Goal: Task Accomplishment & Management: Use online tool/utility

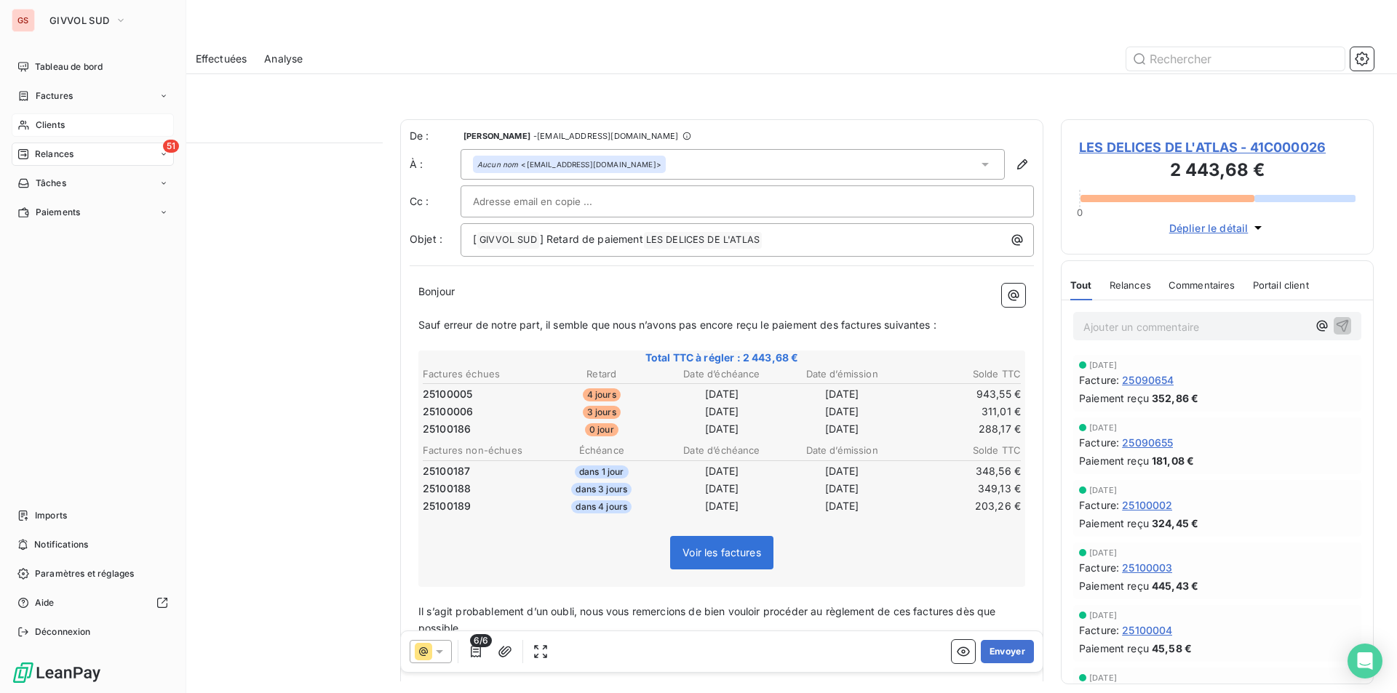
scroll to position [540, 302]
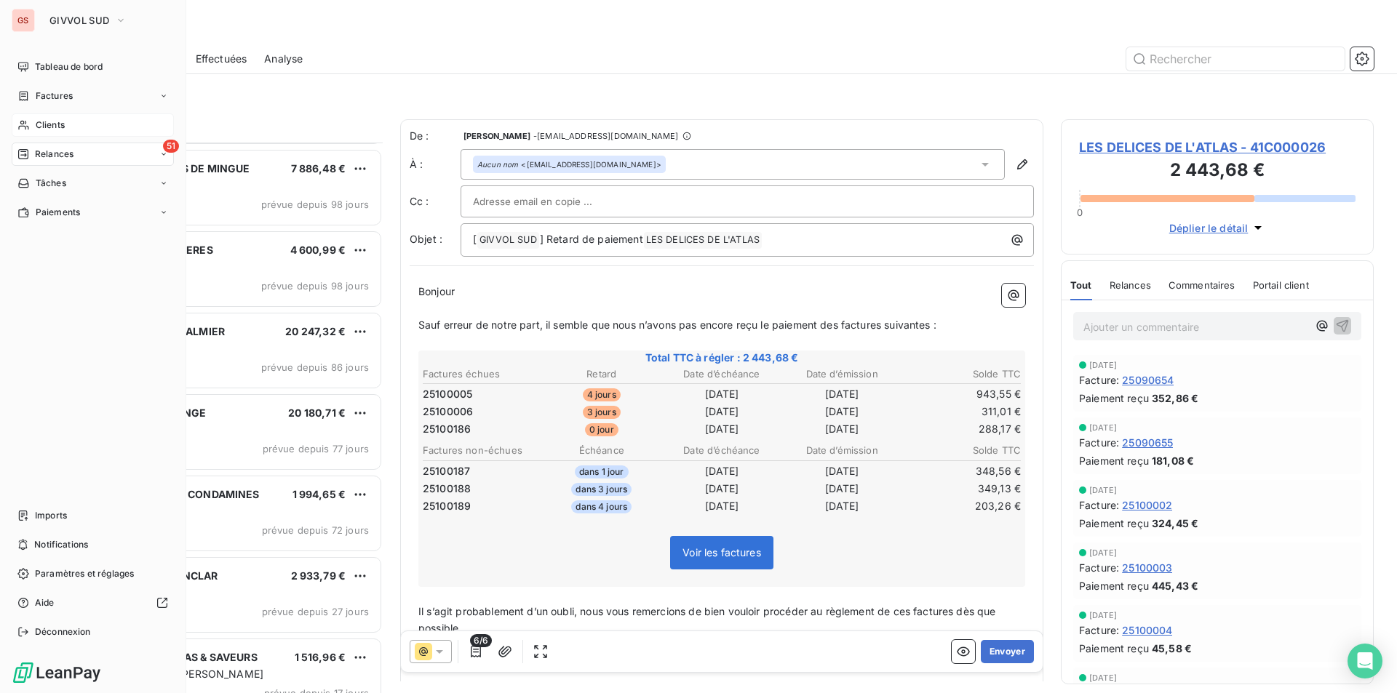
click at [25, 119] on div "Clients" at bounding box center [93, 124] width 162 height 23
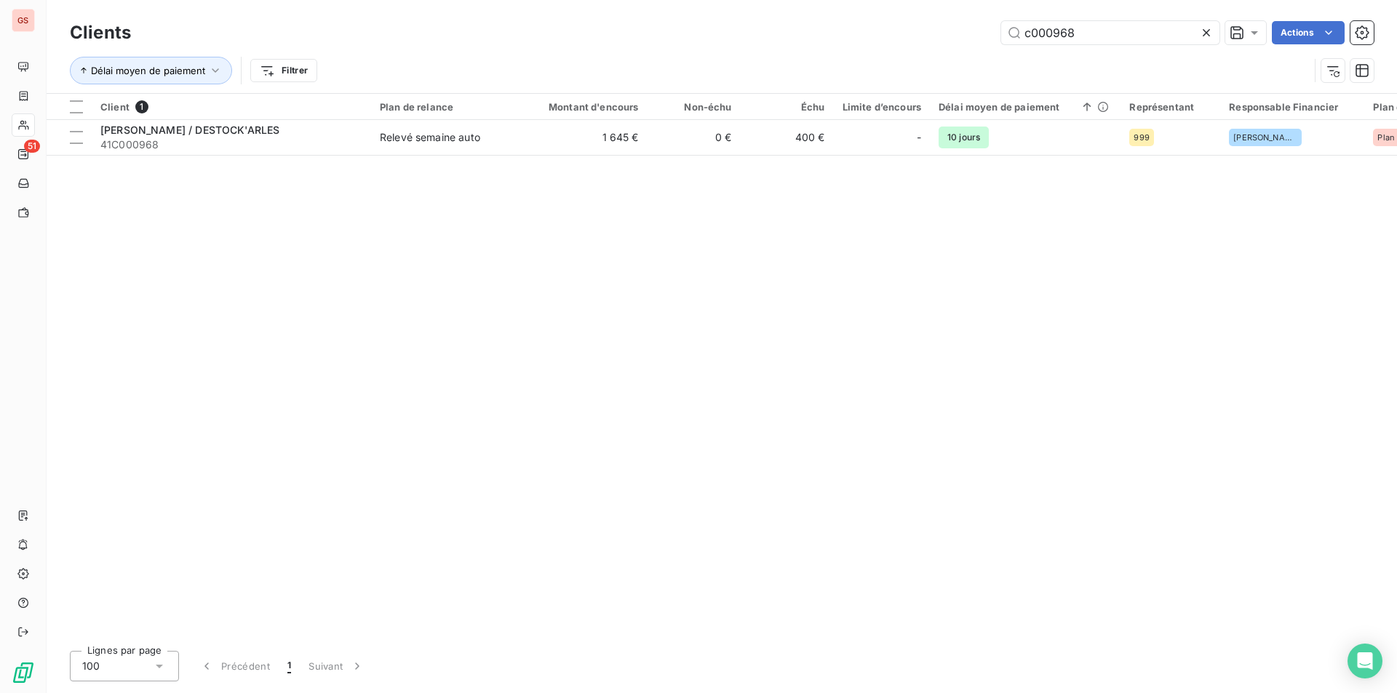
drag, startPoint x: 1053, startPoint y: 28, endPoint x: 1199, endPoint y: 18, distance: 147.2
click at [1199, 18] on div "Clients c000968 Actions" at bounding box center [721, 32] width 1303 height 31
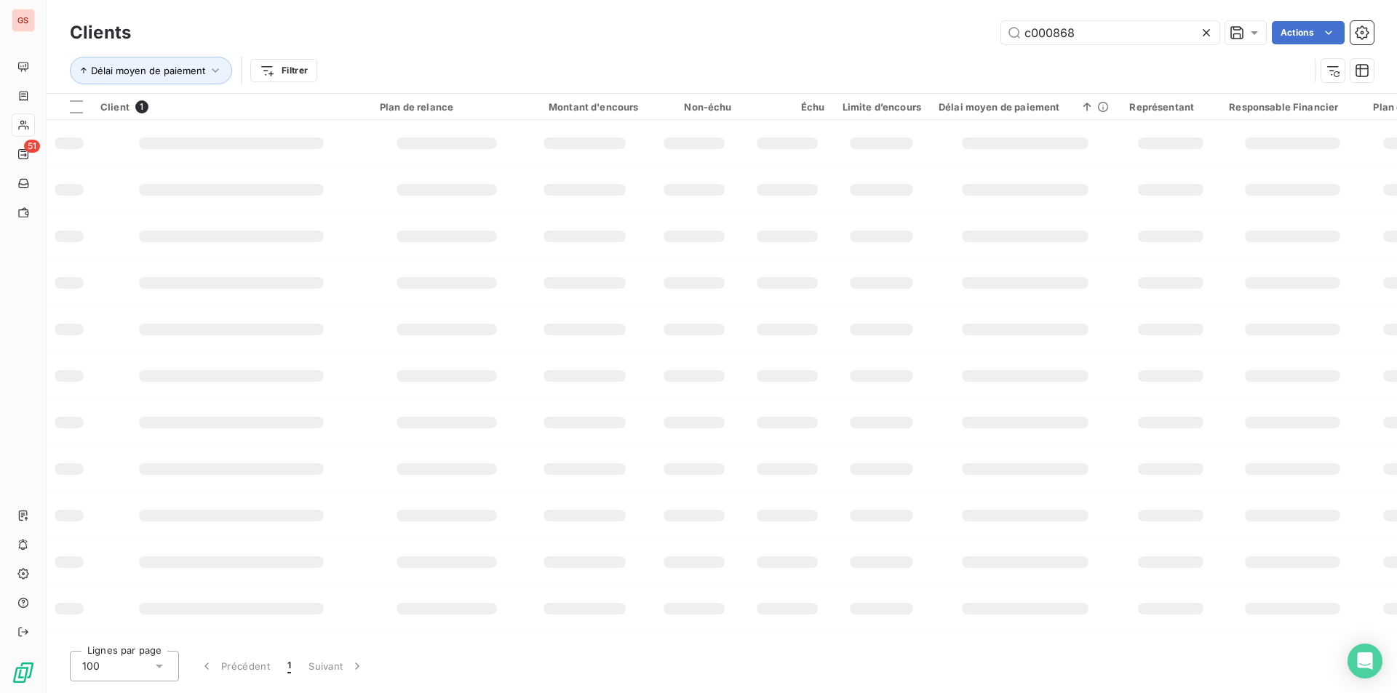
type input "c000868"
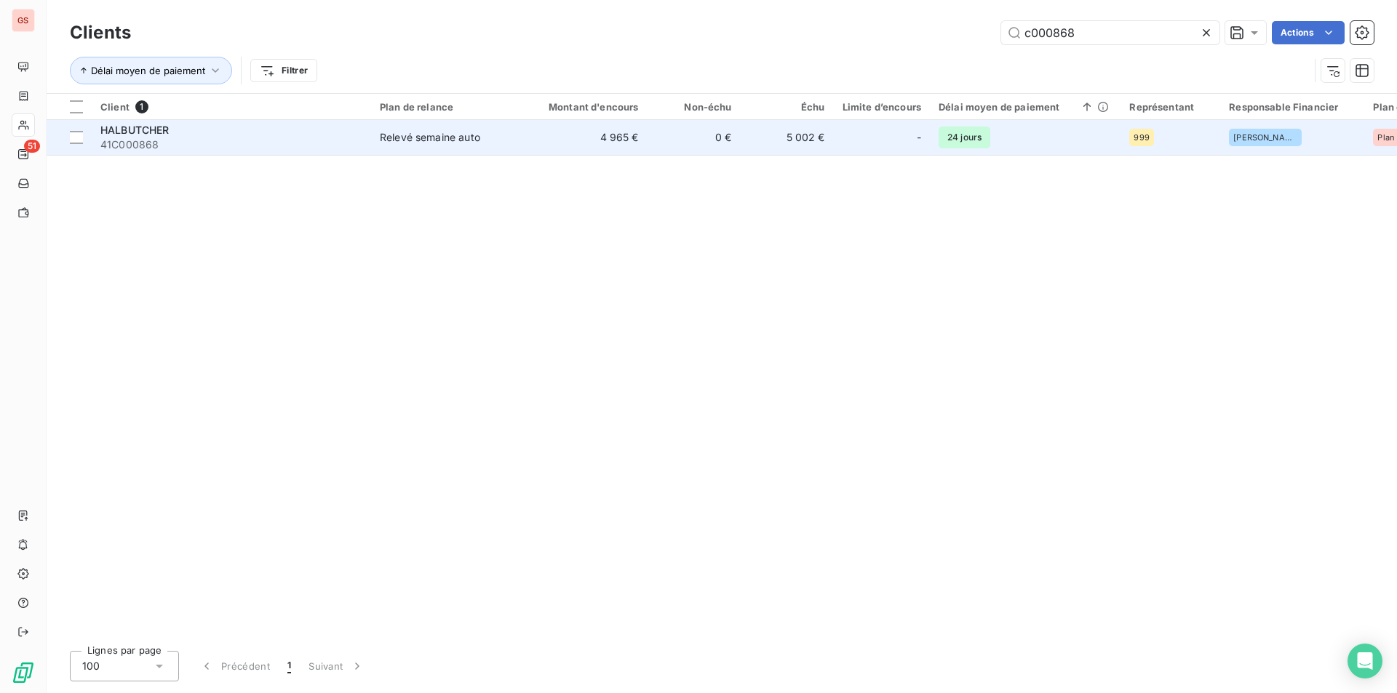
click at [317, 145] on span "41C000868" at bounding box center [231, 144] width 262 height 15
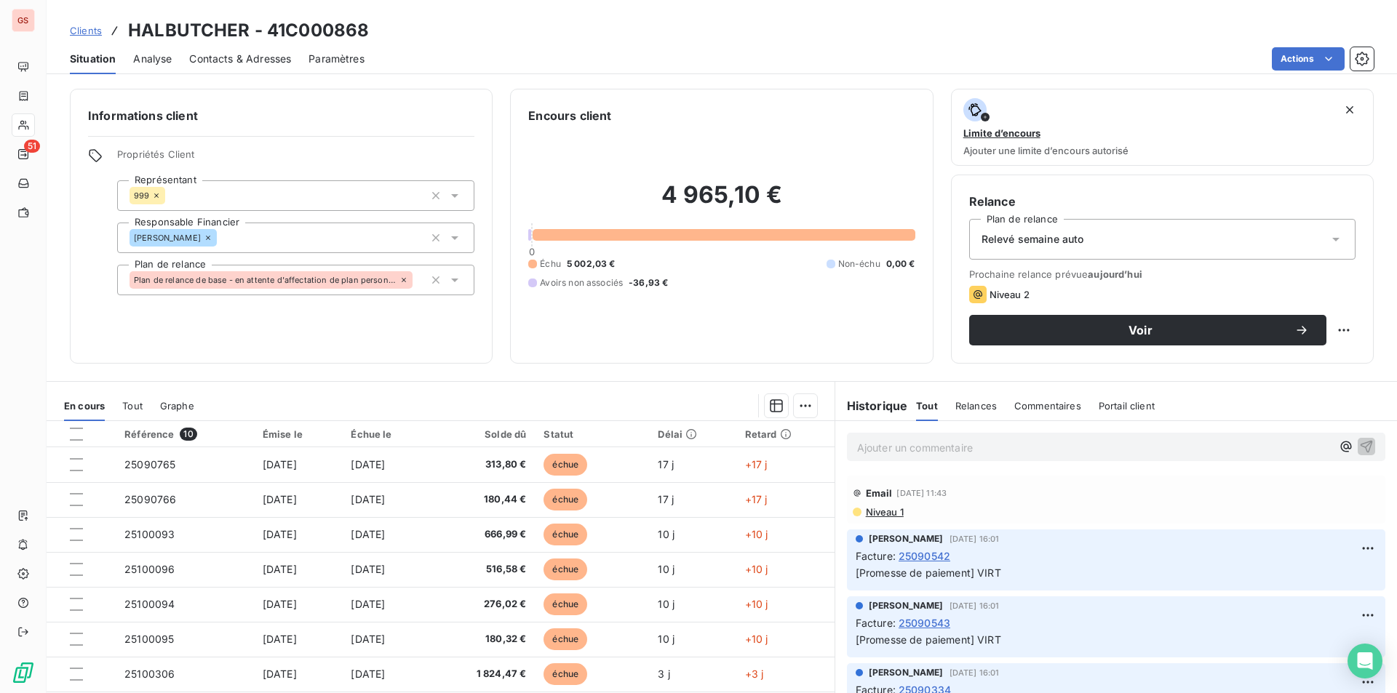
click at [874, 511] on span "Niveau 1" at bounding box center [883, 512] width 39 height 12
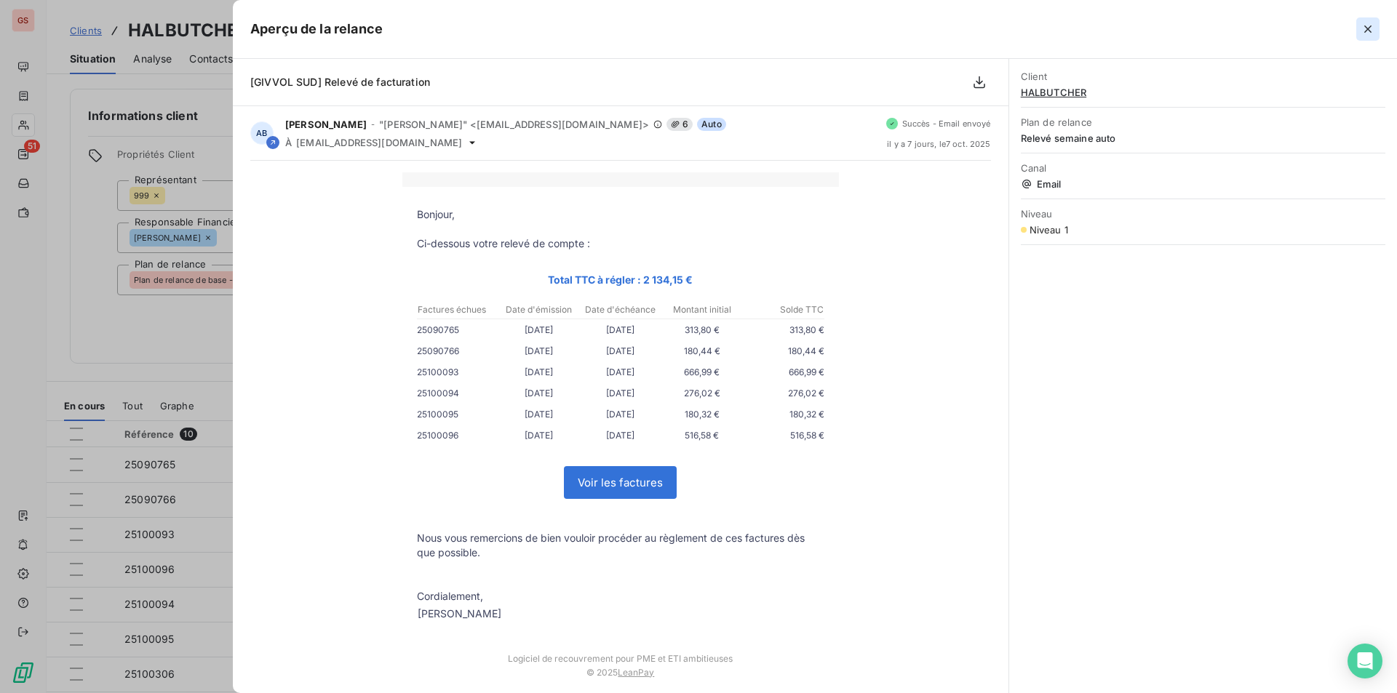
click at [1370, 28] on icon "button" at bounding box center [1367, 28] width 7 height 7
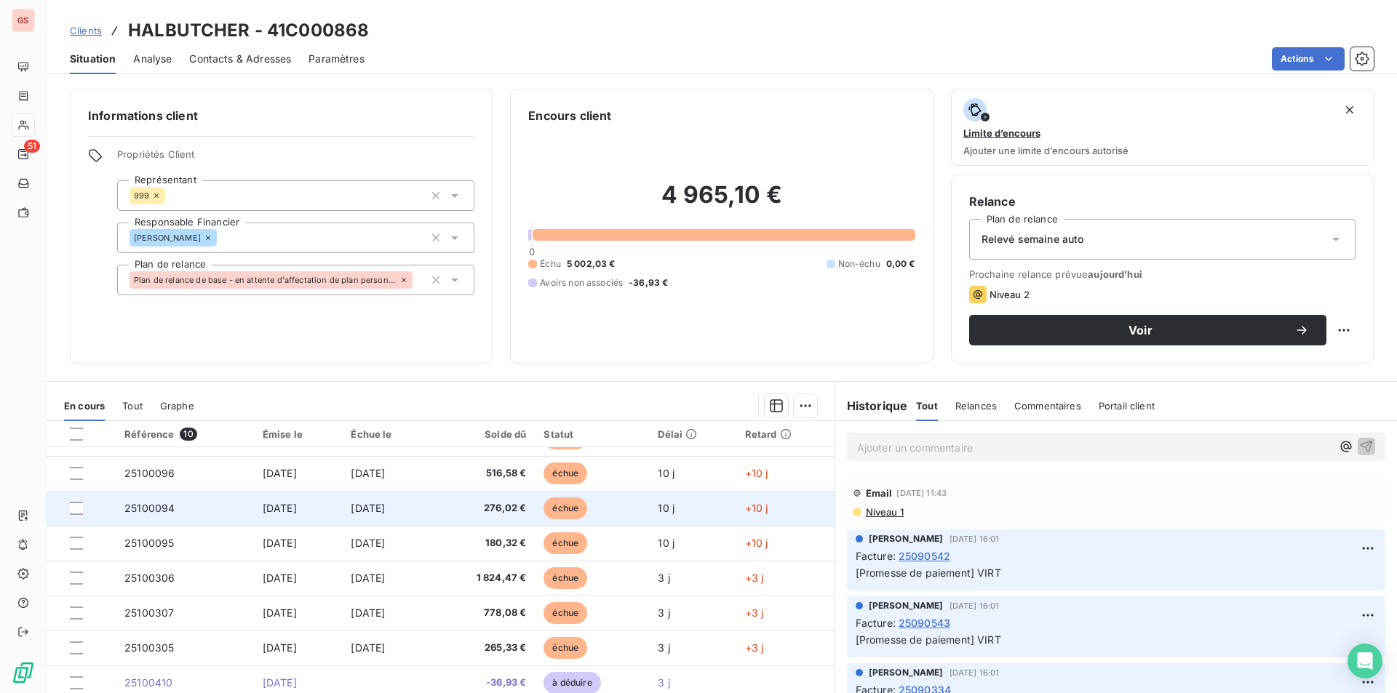
scroll to position [52, 0]
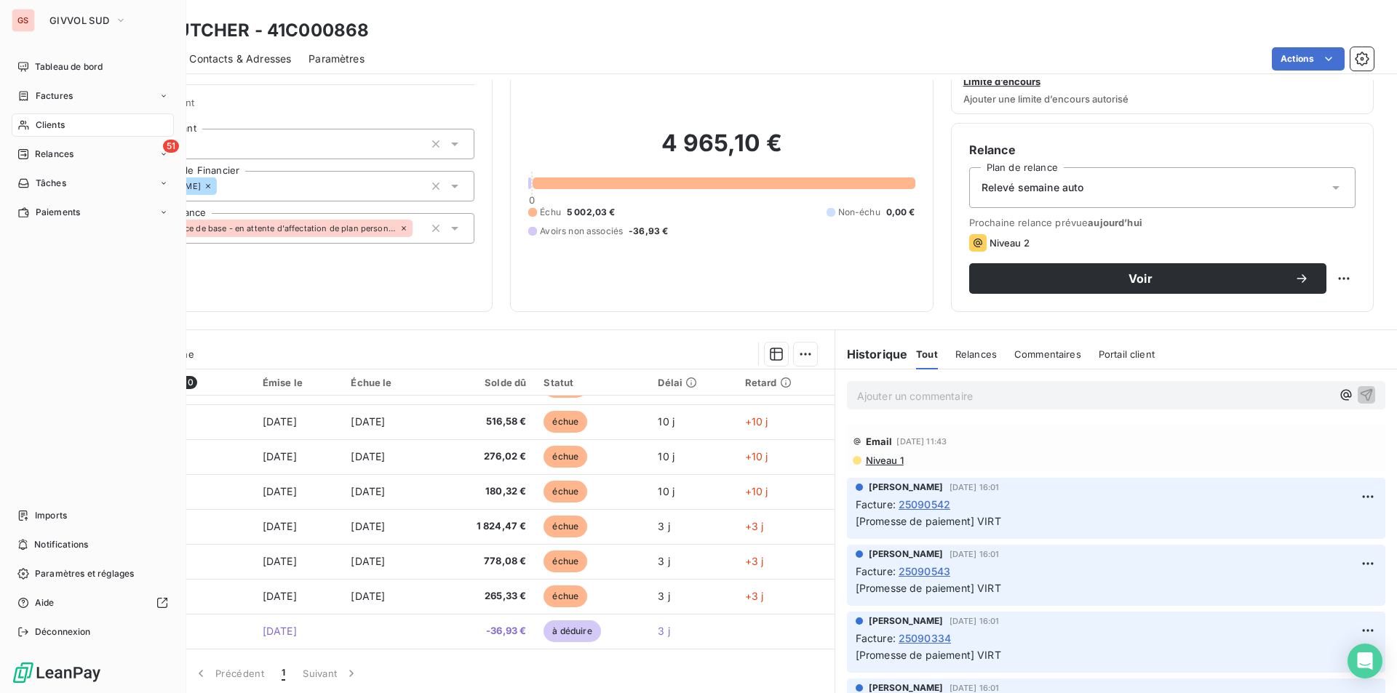
click at [41, 119] on span "Clients" at bounding box center [50, 125] width 29 height 13
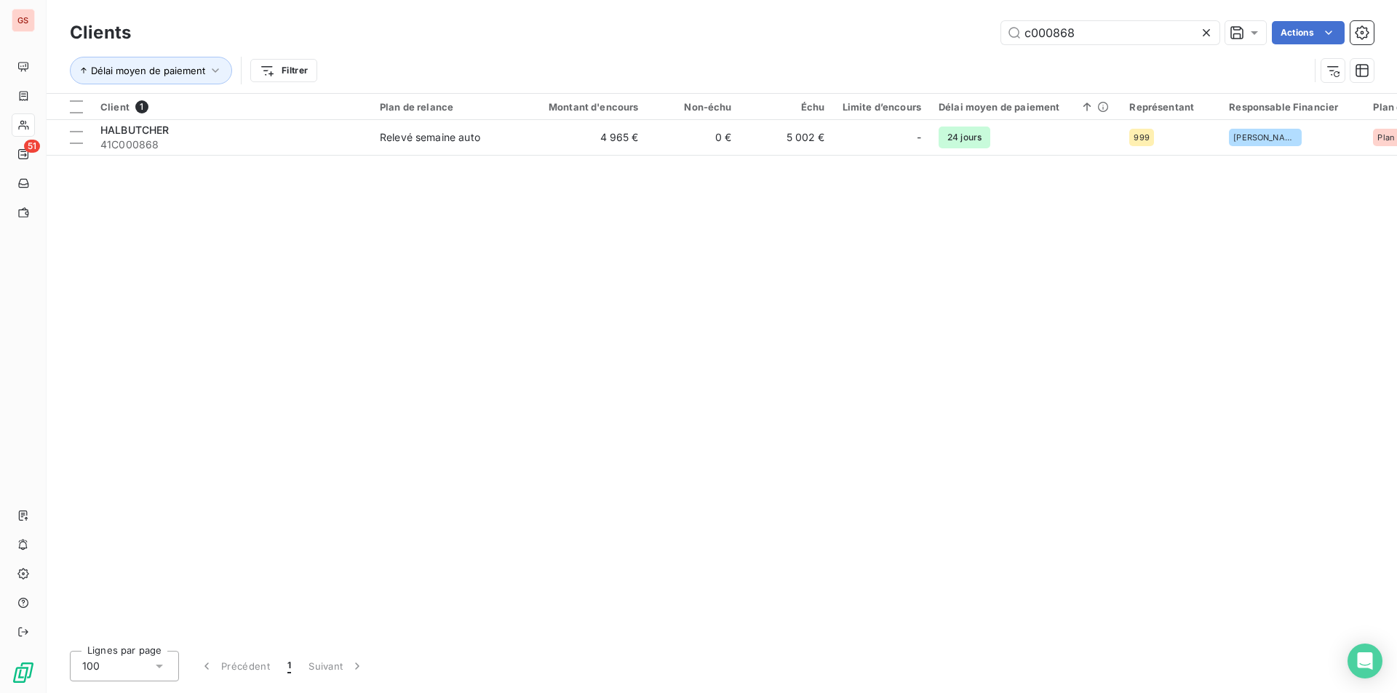
drag, startPoint x: 1056, startPoint y: 33, endPoint x: 1201, endPoint y: 26, distance: 144.9
click at [1201, 26] on div "c000868" at bounding box center [1110, 32] width 218 height 23
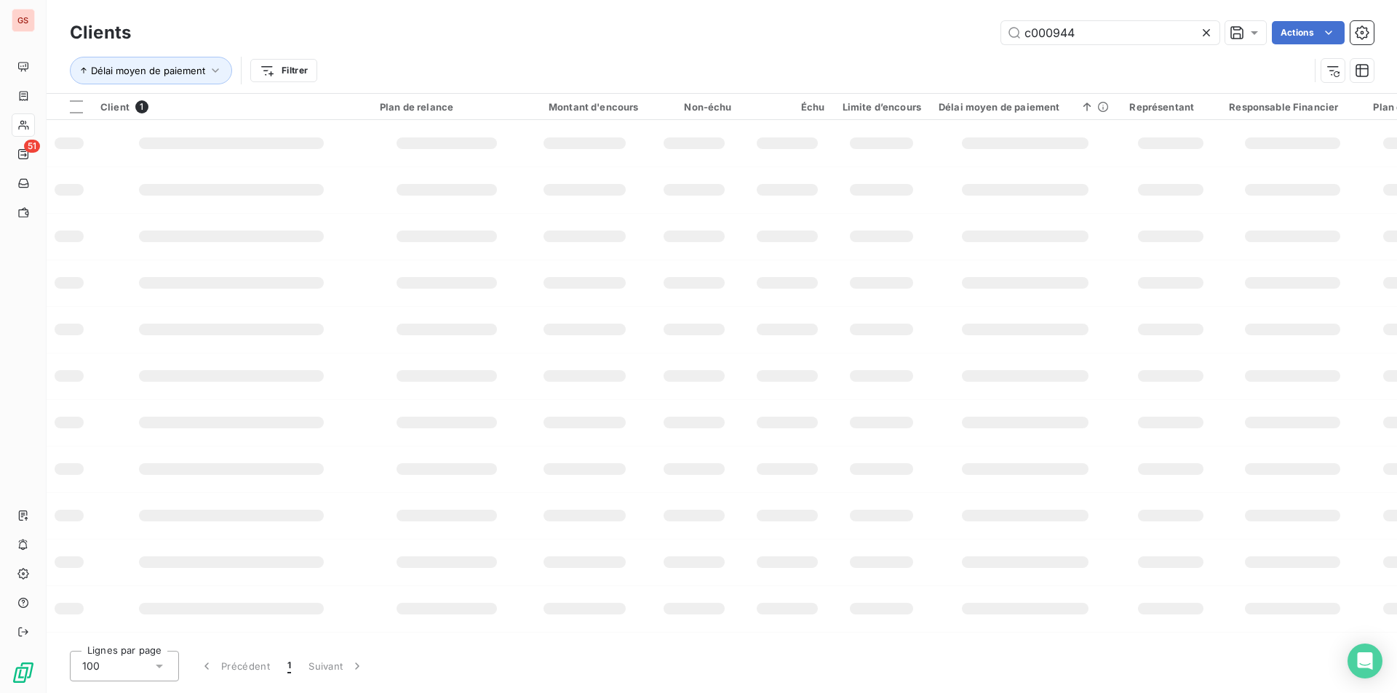
type input "c000944"
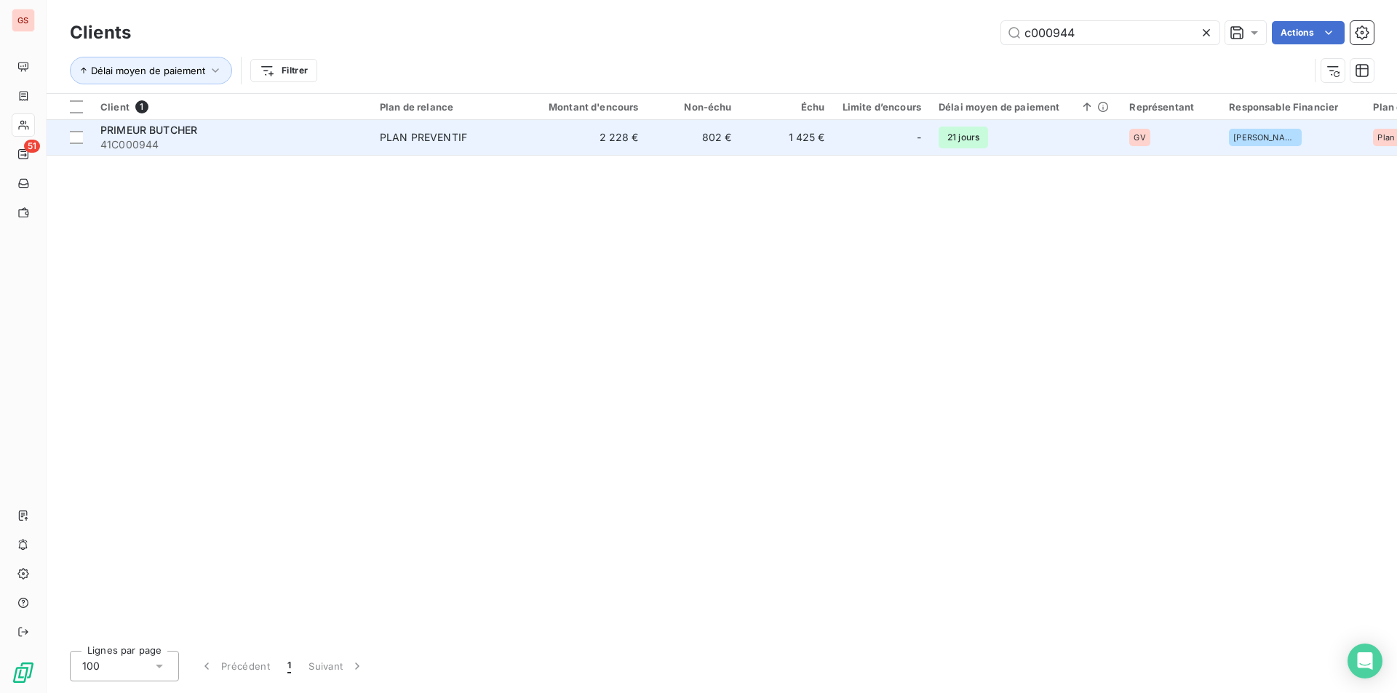
click at [548, 148] on td "2 228 €" at bounding box center [584, 137] width 125 height 35
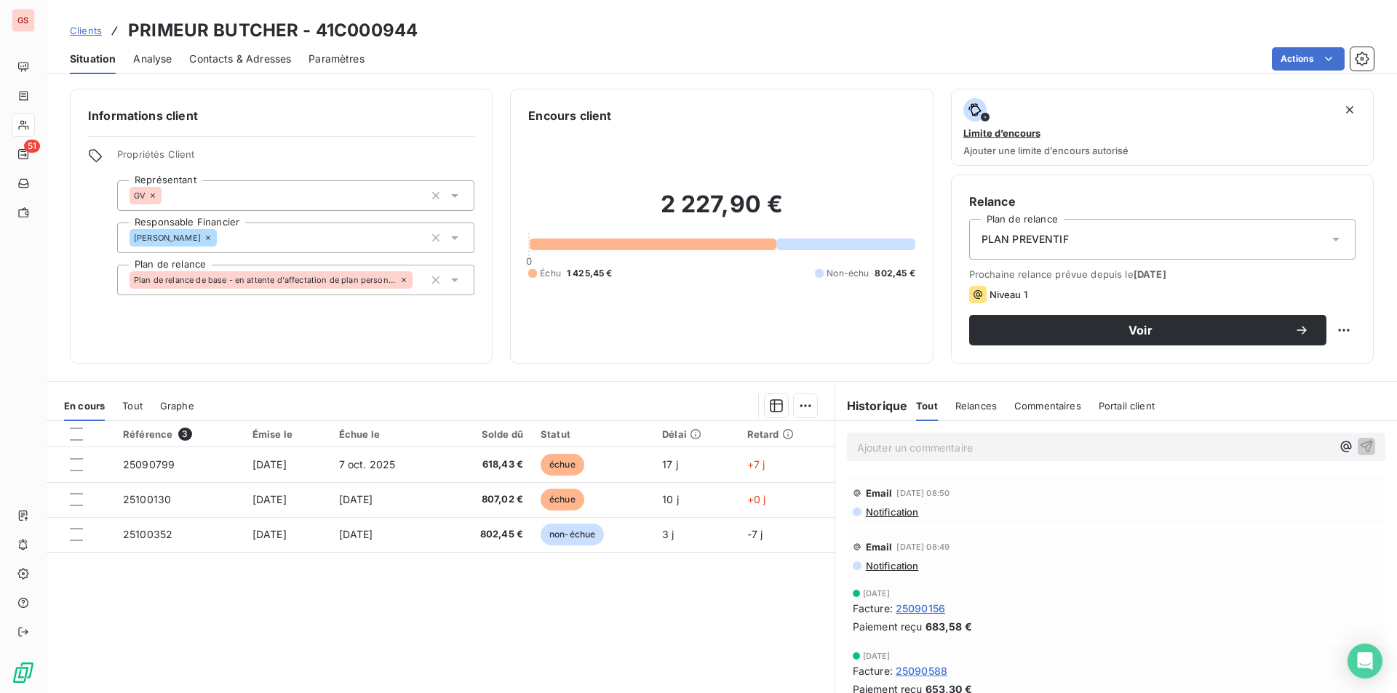
click at [899, 508] on span "Notification" at bounding box center [891, 512] width 55 height 12
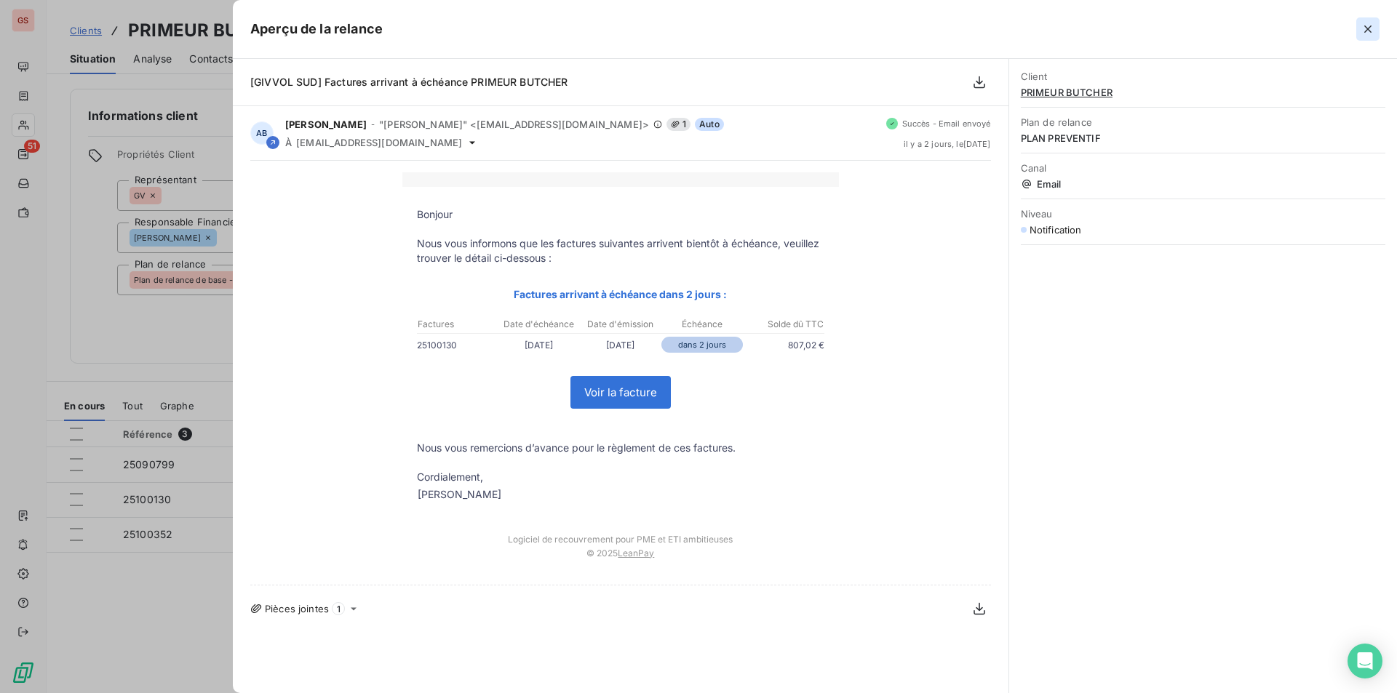
click at [1363, 20] on button "button" at bounding box center [1367, 28] width 23 height 23
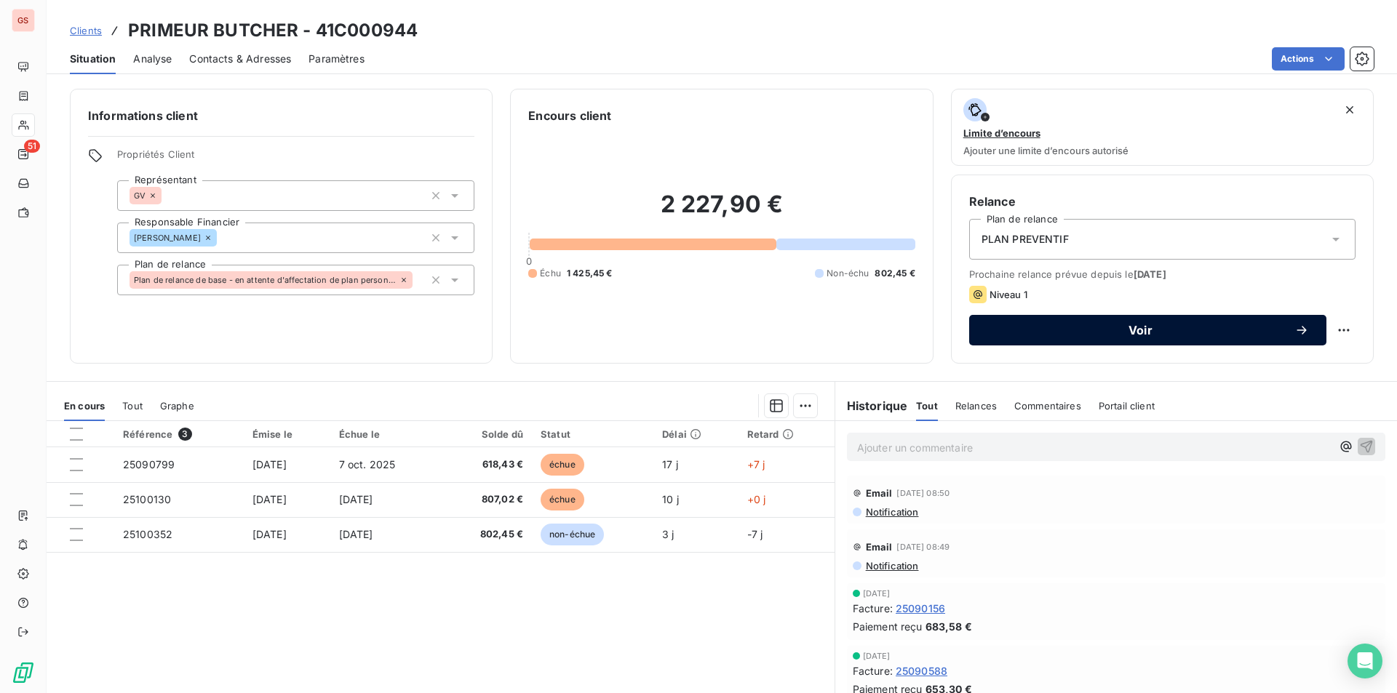
click at [1091, 333] on span "Voir" at bounding box center [1140, 330] width 308 height 12
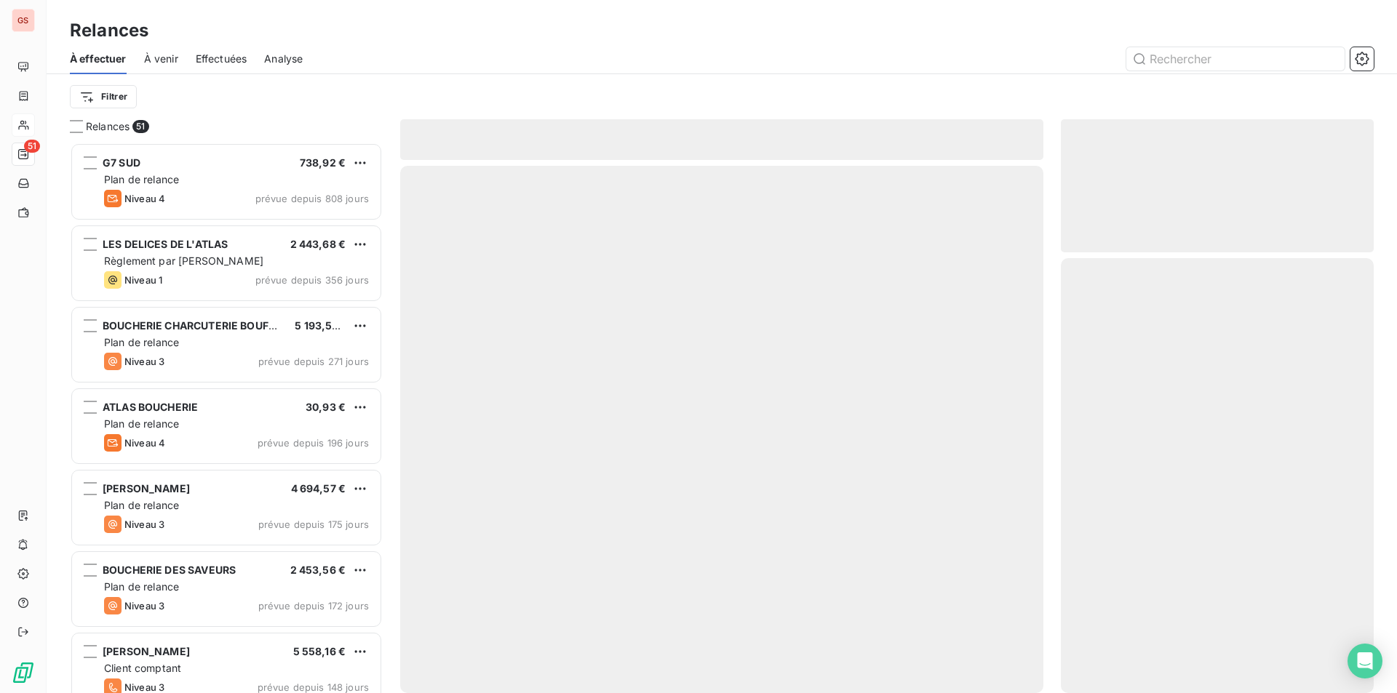
scroll to position [540, 302]
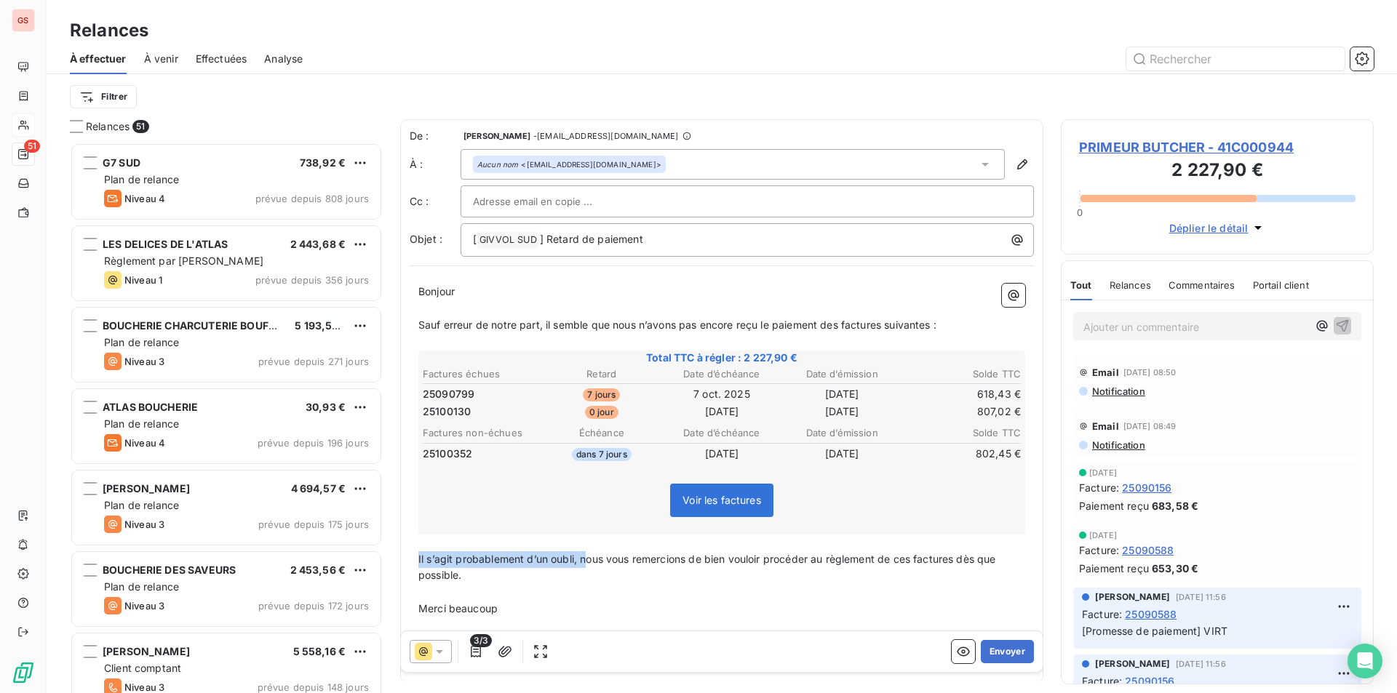
drag, startPoint x: 572, startPoint y: 567, endPoint x: 386, endPoint y: 569, distance: 185.5
click at [398, 556] on div "Relances 51 G7 SUD 738,92 € Plan de relance Niveau 4 prévue depuis 808 jours LE…" at bounding box center [722, 406] width 1350 height 574
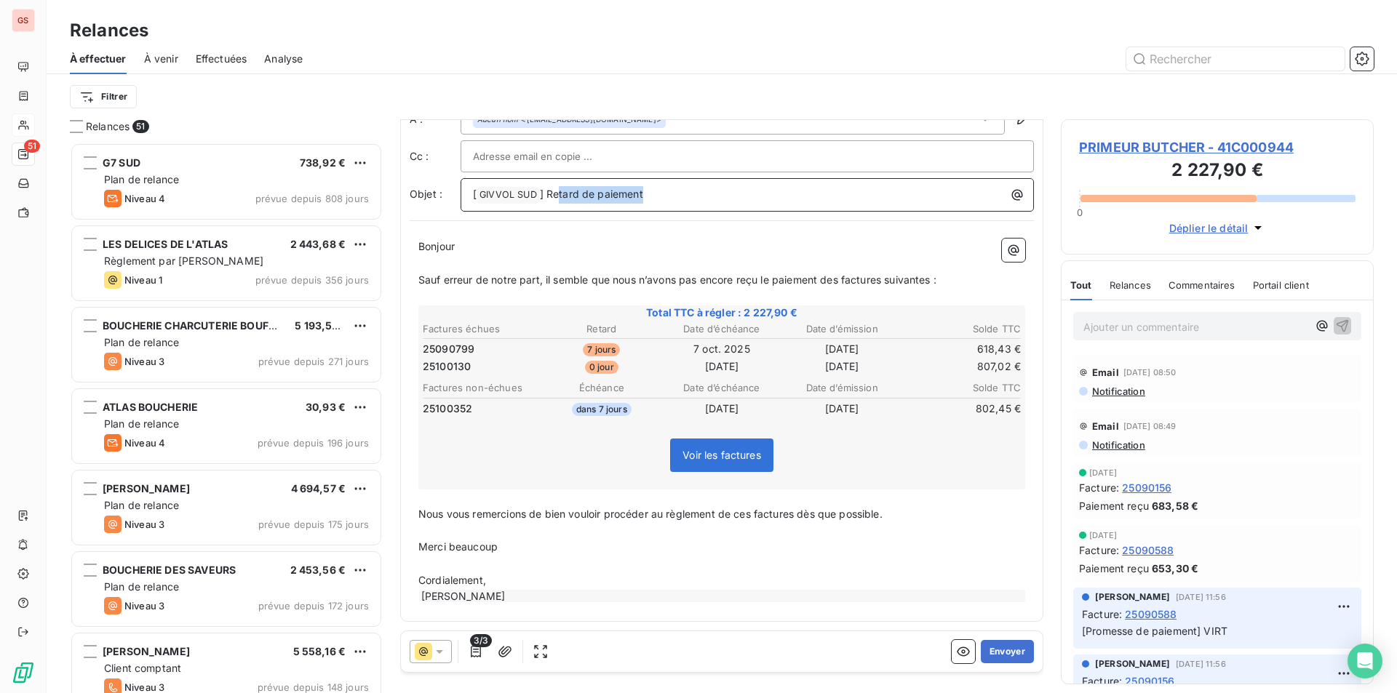
drag, startPoint x: 649, startPoint y: 188, endPoint x: 559, endPoint y: 205, distance: 91.7
click at [559, 205] on div "[ GIVVOL SUD ﻿ ] Retard de paiement" at bounding box center [746, 194] width 573 height 33
click at [984, 646] on button "Envoyer" at bounding box center [1007, 651] width 53 height 23
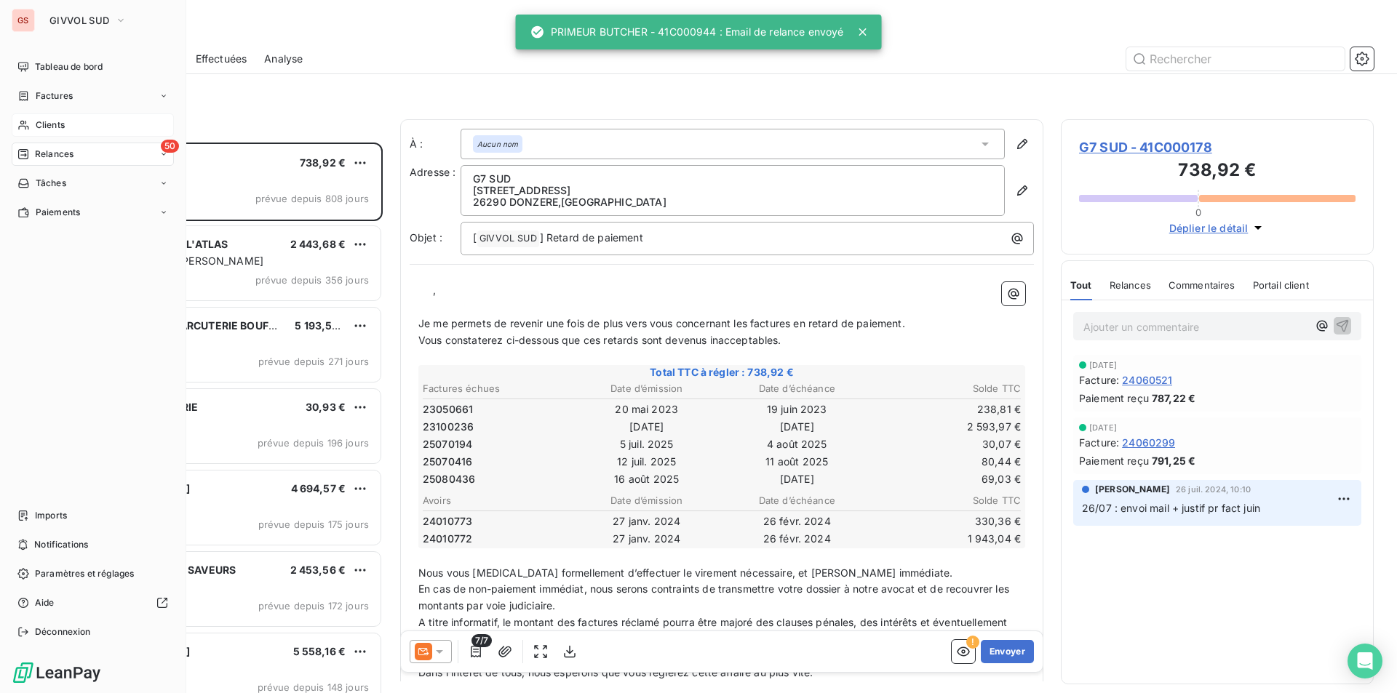
click at [39, 120] on span "Clients" at bounding box center [50, 125] width 29 height 13
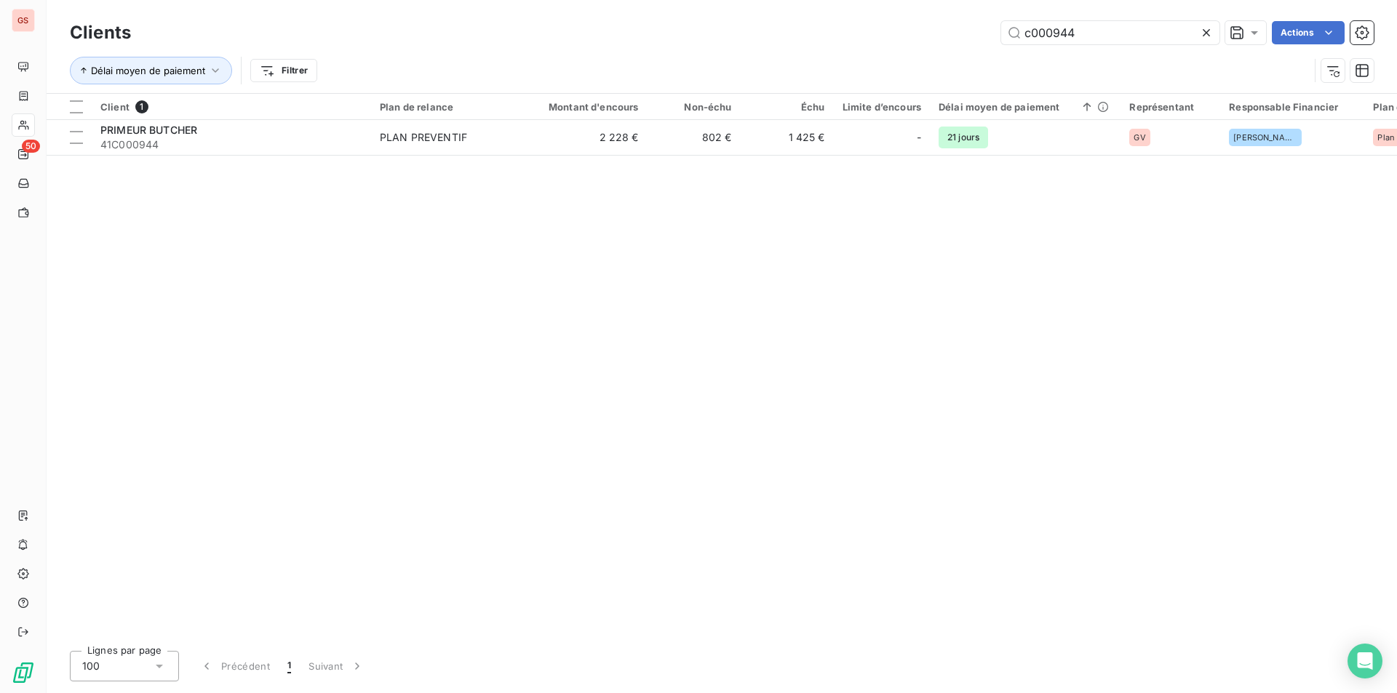
drag, startPoint x: 1055, startPoint y: 33, endPoint x: 1221, endPoint y: 31, distance: 165.9
click at [1218, 31] on div "c000944" at bounding box center [1110, 32] width 218 height 23
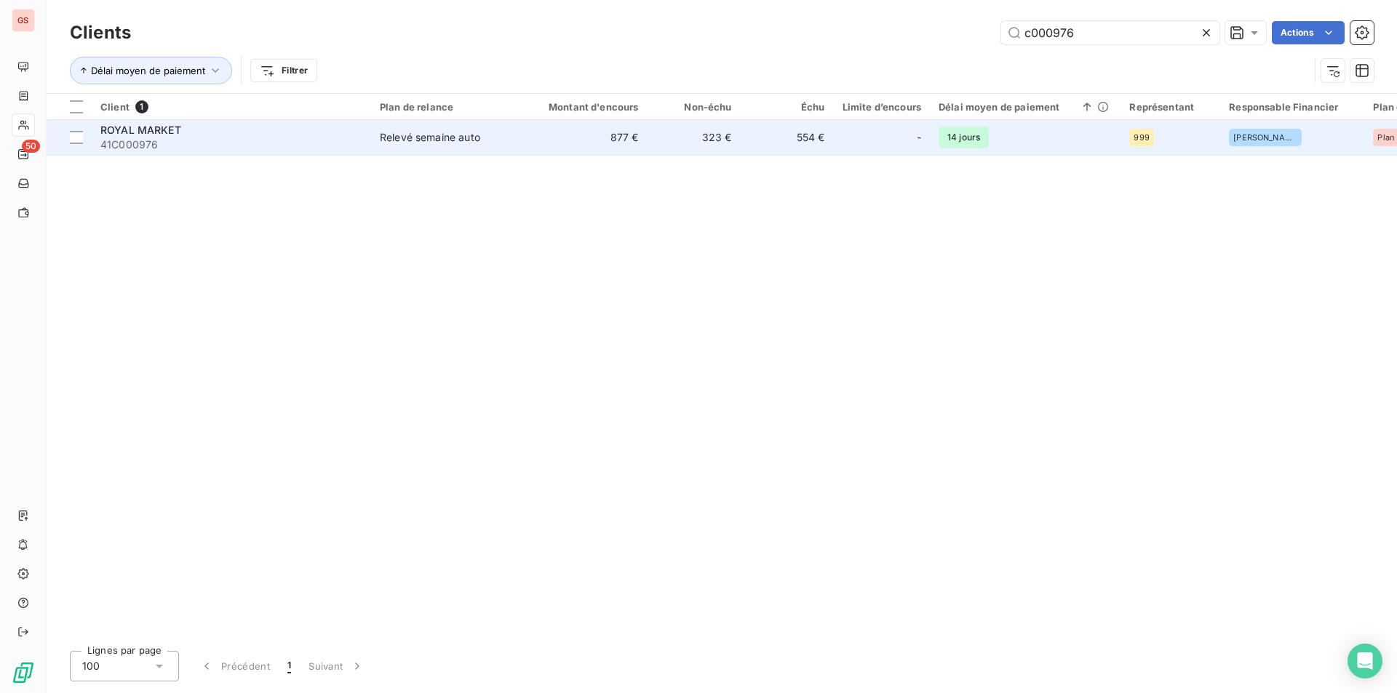
type input "c000976"
click at [362, 127] on div "ROYAL MARKET" at bounding box center [231, 130] width 262 height 15
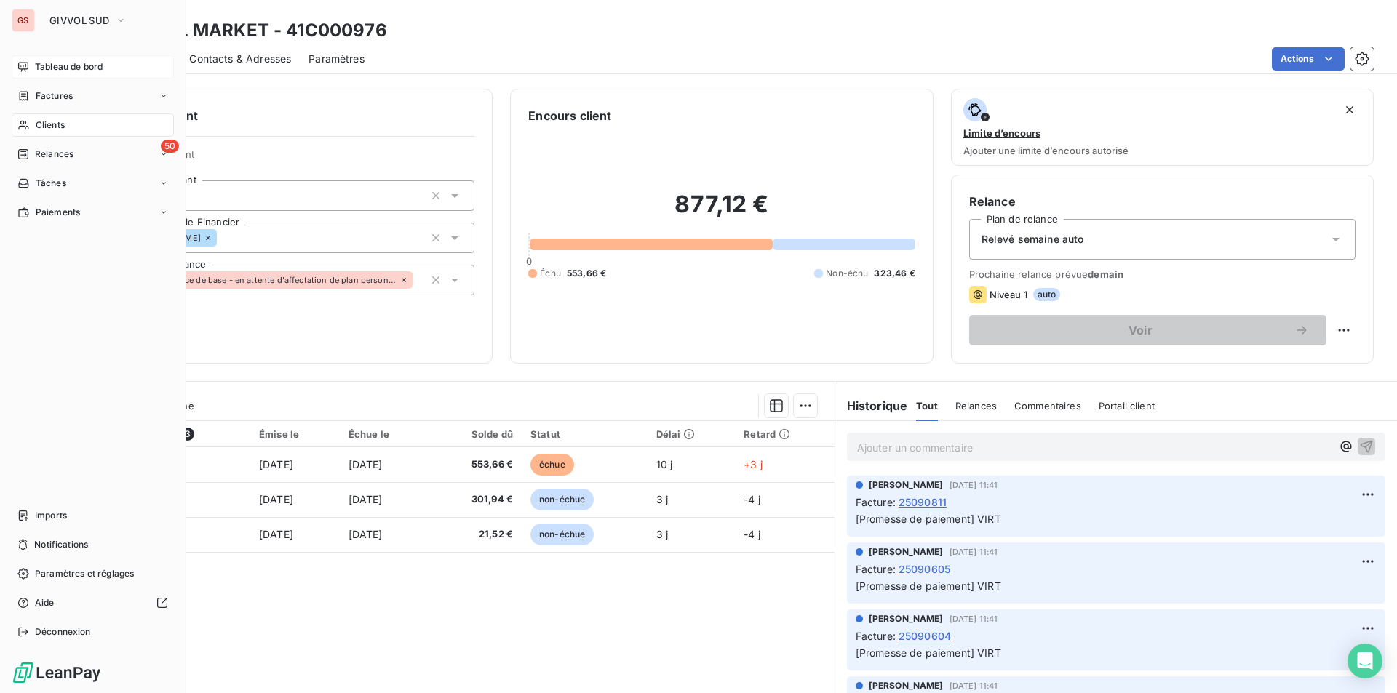
click at [36, 71] on span "Tableau de bord" at bounding box center [69, 66] width 68 height 13
